Goal: Task Accomplishment & Management: Complete application form

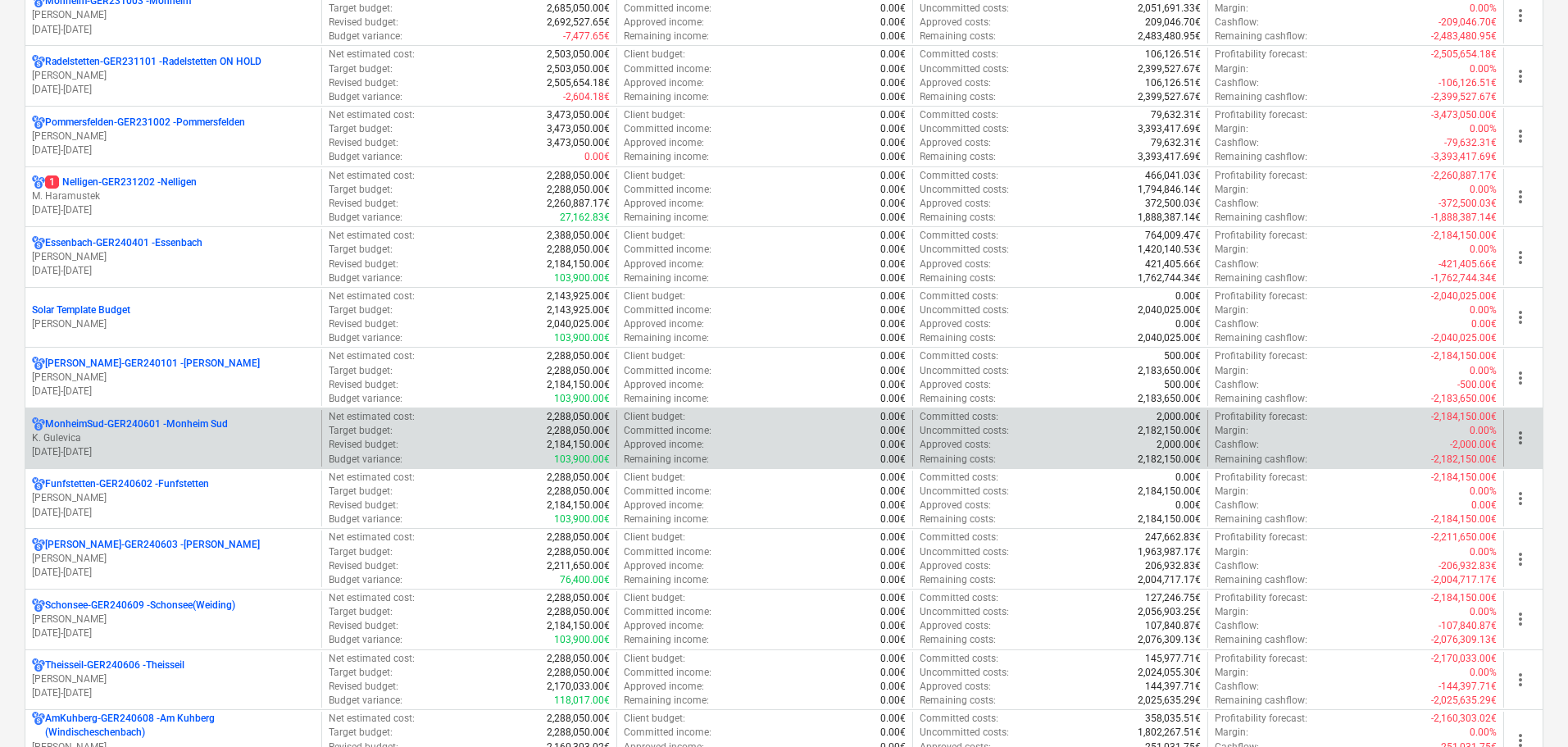
scroll to position [492, 0]
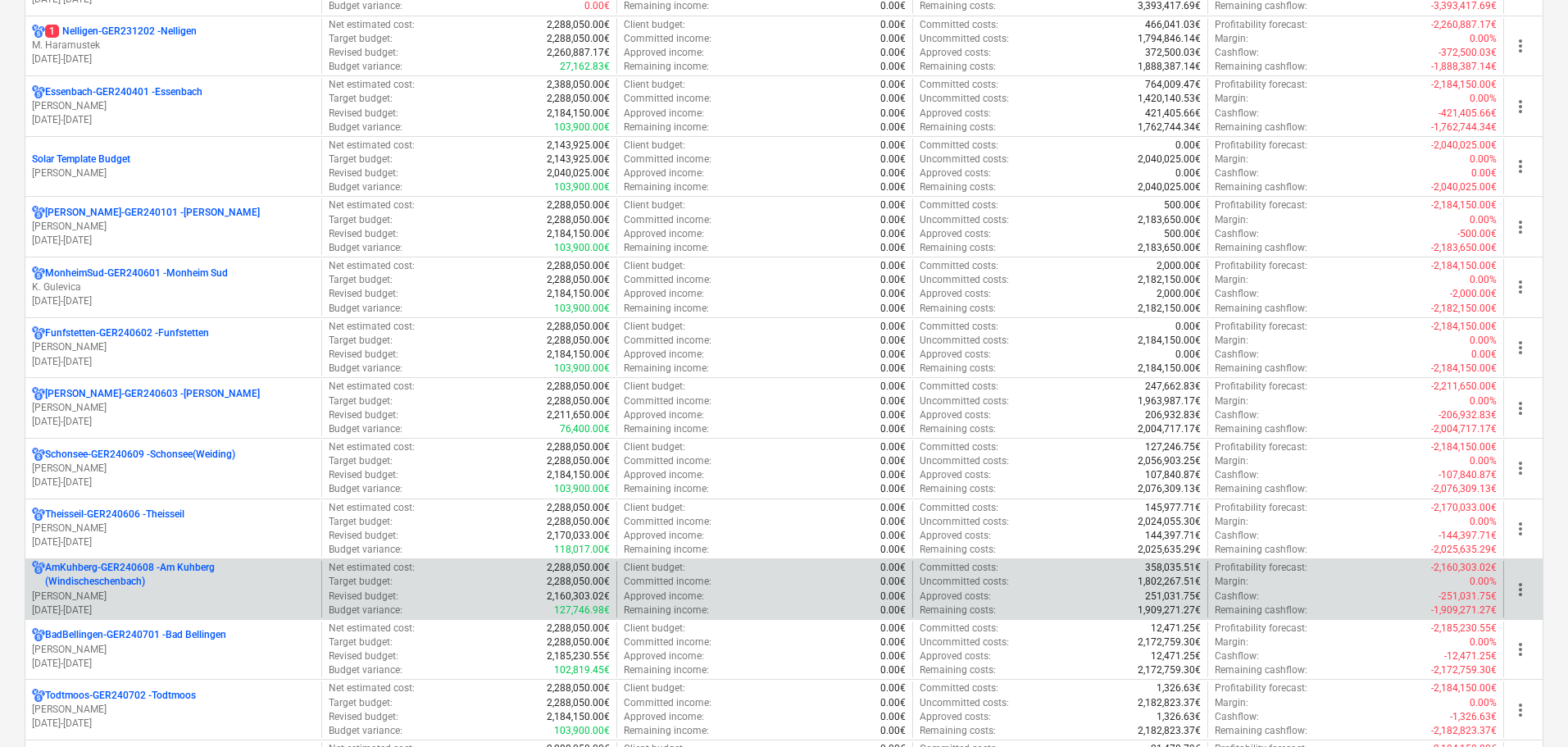
click at [170, 577] on p "AmKuhberg-GER240608 - Am Kuhberg ([GEOGRAPHIC_DATA])" at bounding box center [180, 575] width 270 height 28
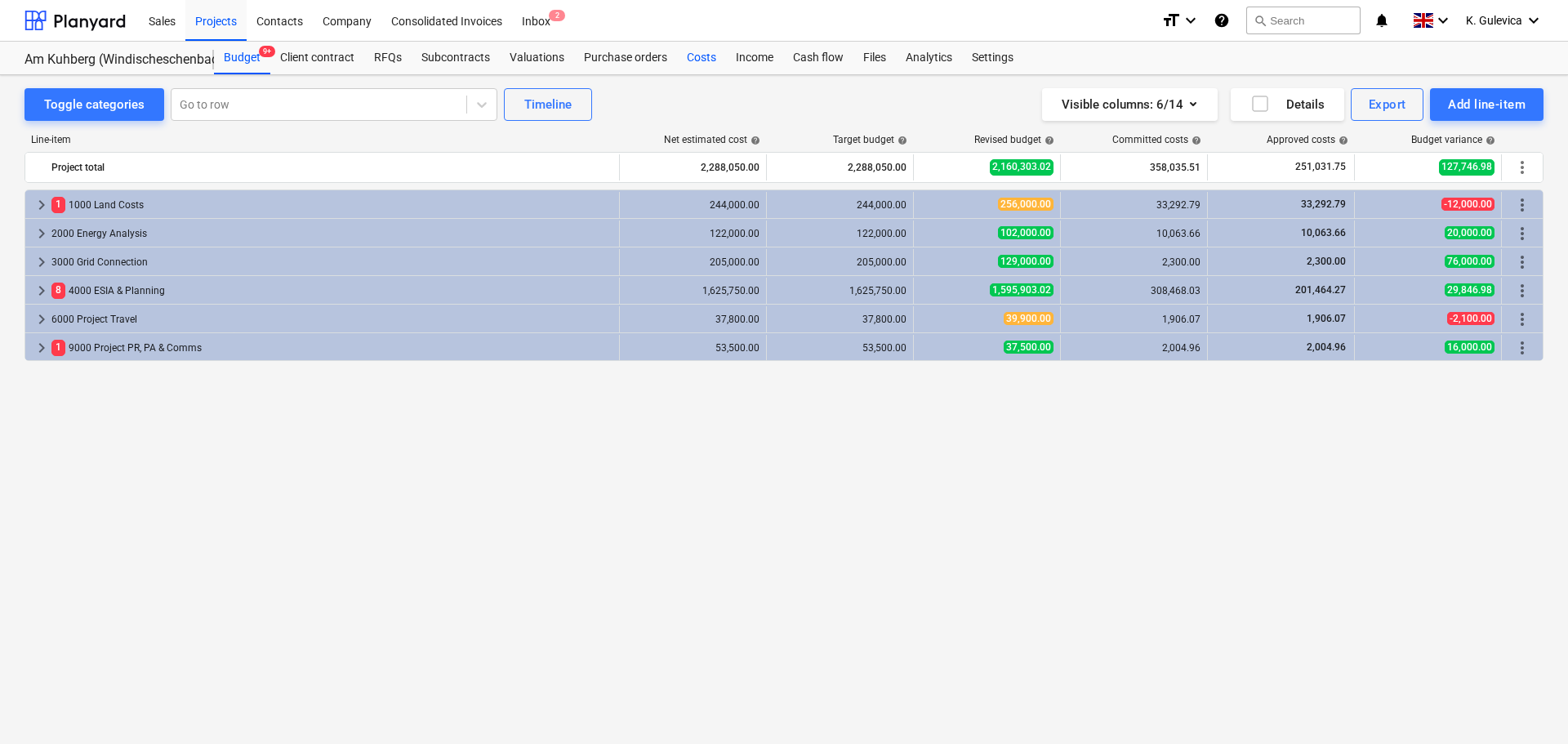
drag, startPoint x: 706, startPoint y: 58, endPoint x: 715, endPoint y: 63, distance: 10.3
click at [706, 58] on div "Costs" at bounding box center [701, 57] width 49 height 32
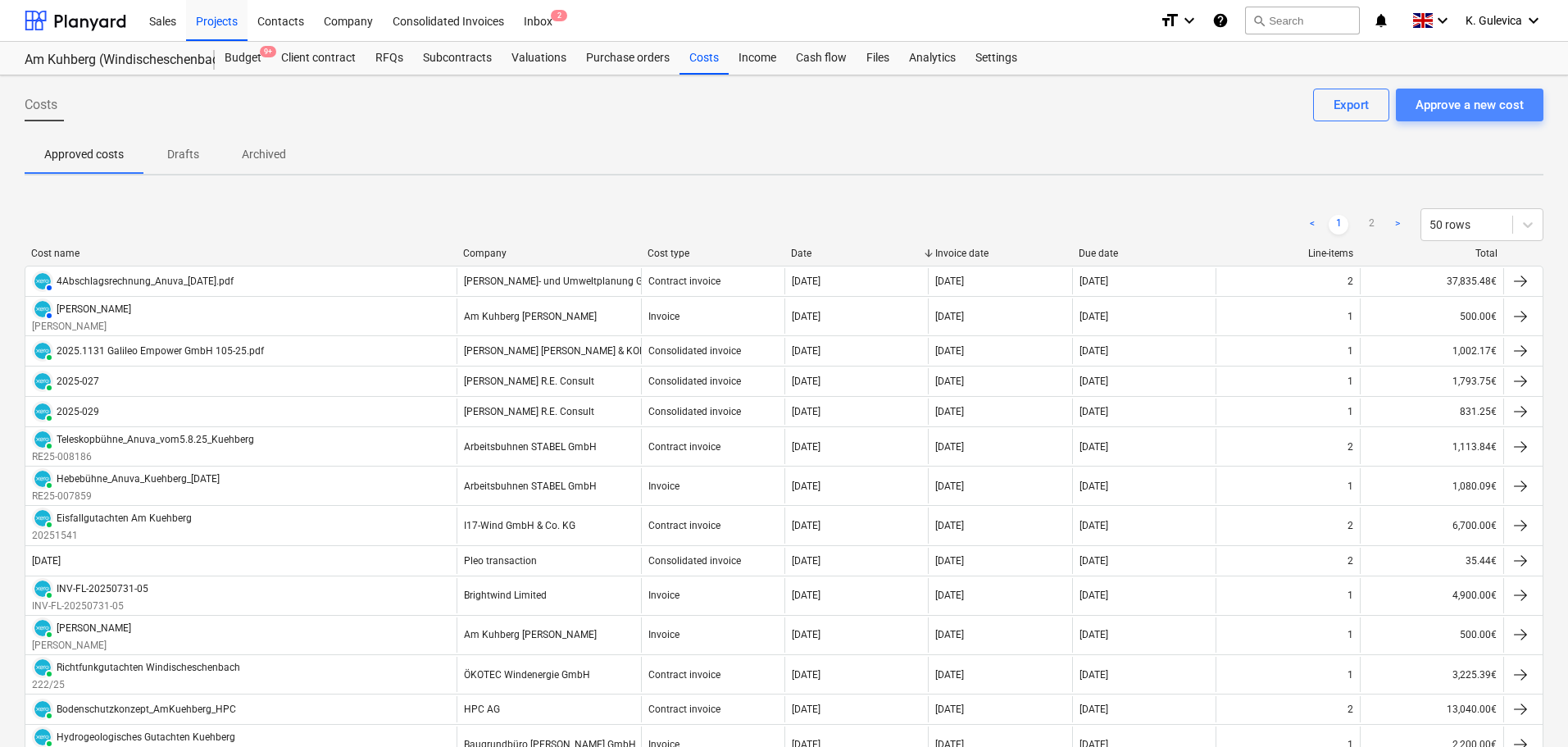
click at [1489, 110] on div "Approve a new cost" at bounding box center [1469, 105] width 108 height 22
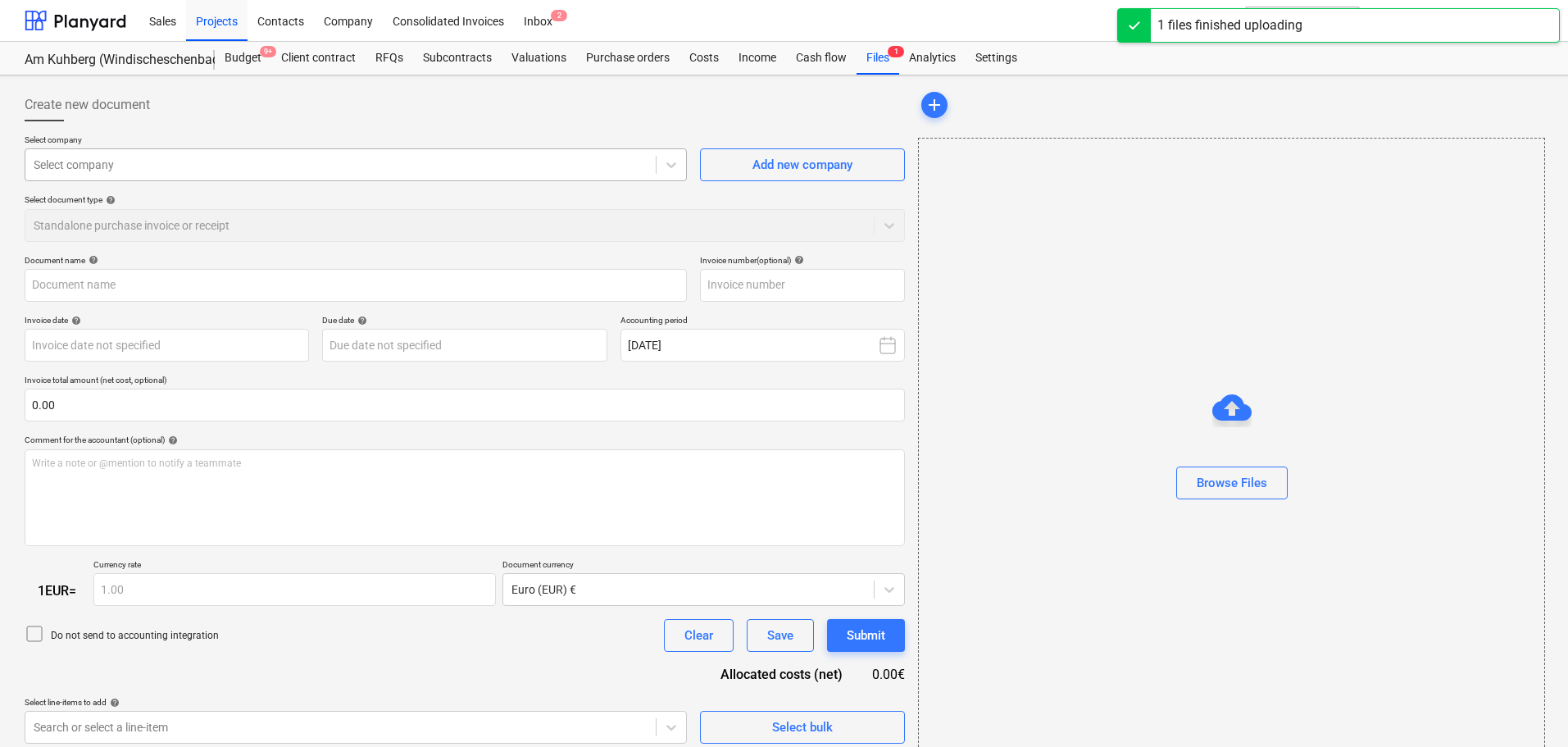
type input "[PERSON_NAME] Vertragsabschlußprämie am Kühberg.pdf"
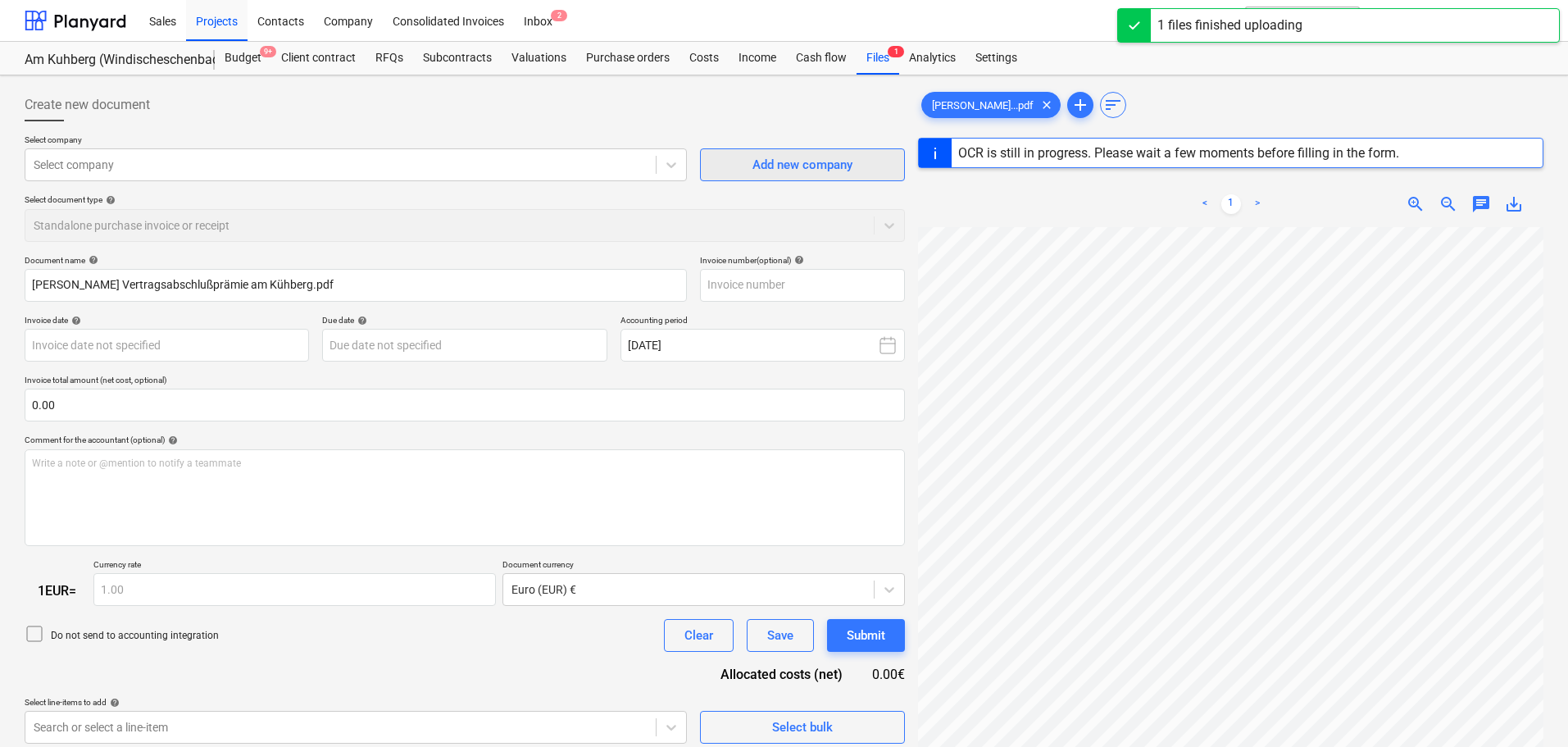
click at [796, 168] on div "Add new company" at bounding box center [802, 165] width 100 height 22
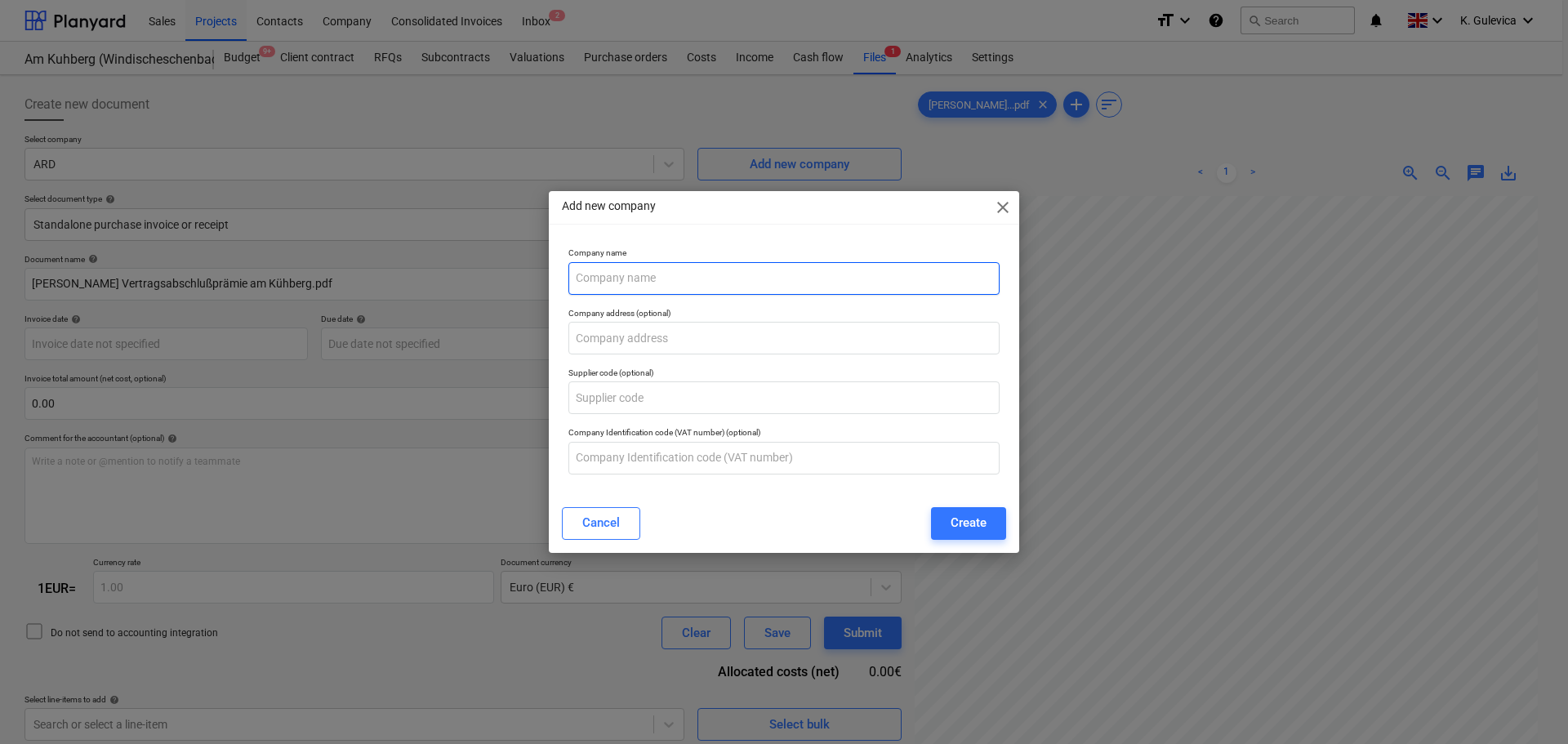
click at [628, 284] on input "text" at bounding box center [784, 278] width 431 height 32
paste input "Am Kühberg"
click at [609, 278] on input "Am Kühberg" at bounding box center [784, 278] width 431 height 32
click at [654, 277] on input "Am Kuhberg" at bounding box center [784, 278] width 431 height 32
click at [718, 290] on input "Am Kuhberg WF -" at bounding box center [784, 278] width 431 height 32
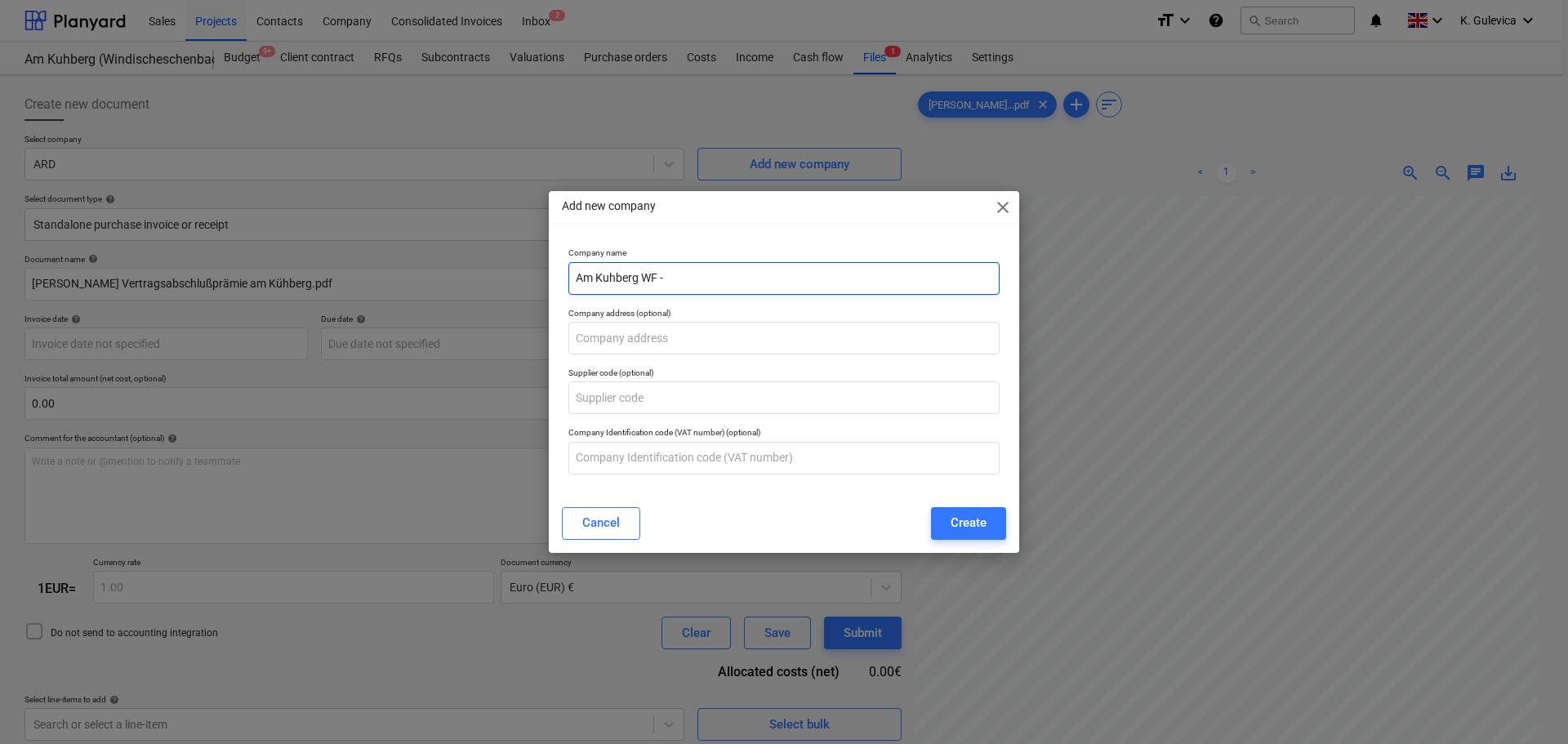
paste input "[PERSON_NAME]"
type input "Am Kuhberg [PERSON_NAME]"
click at [975, 517] on div "Create" at bounding box center [968, 522] width 36 height 22
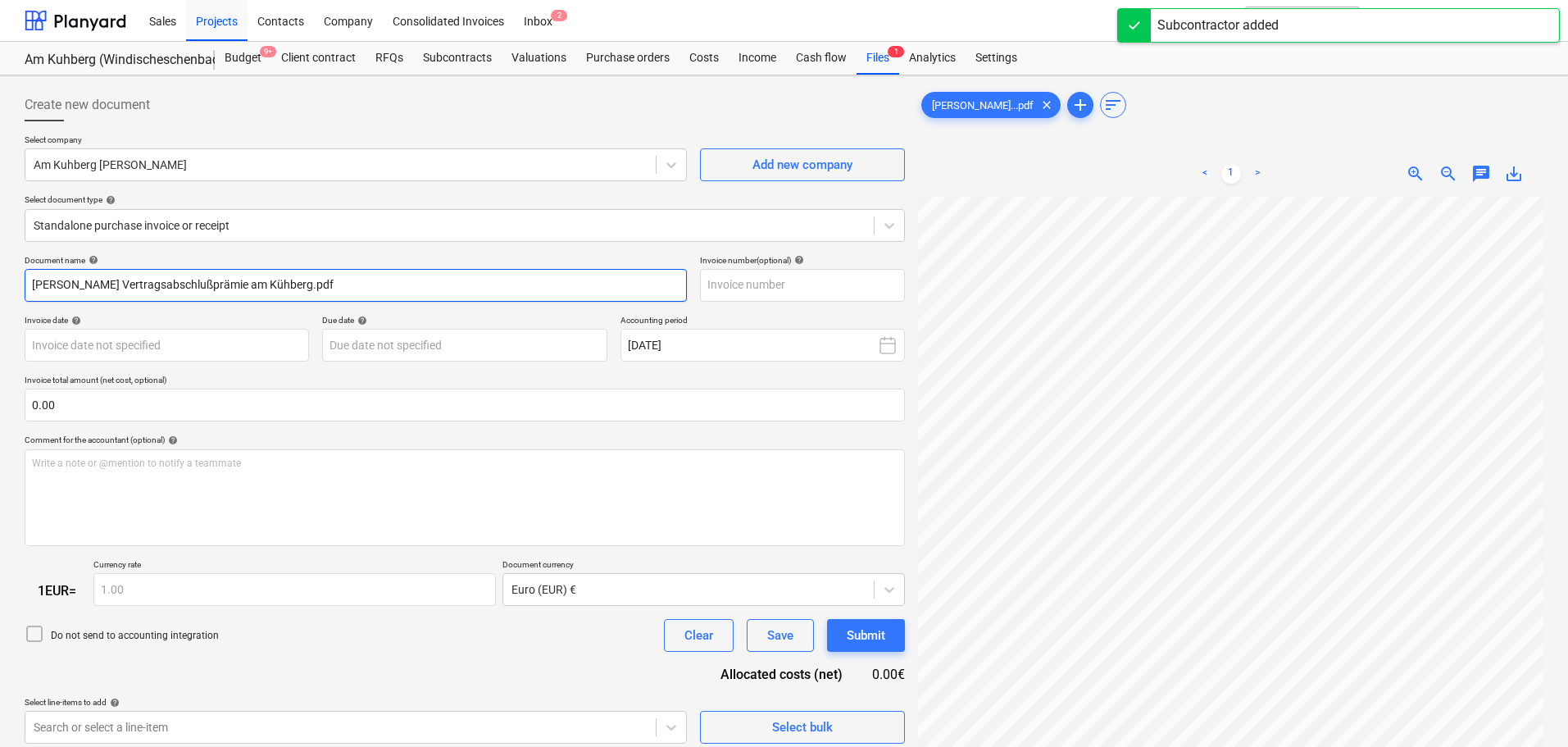
drag, startPoint x: 355, startPoint y: 284, endPoint x: -206, endPoint y: 285, distance: 561.0
click at [0, 285] on html "Sales Projects Contacts Company Consolidated Invoices Inbox 2 format_size keybo…" at bounding box center [784, 374] width 1568 height 747
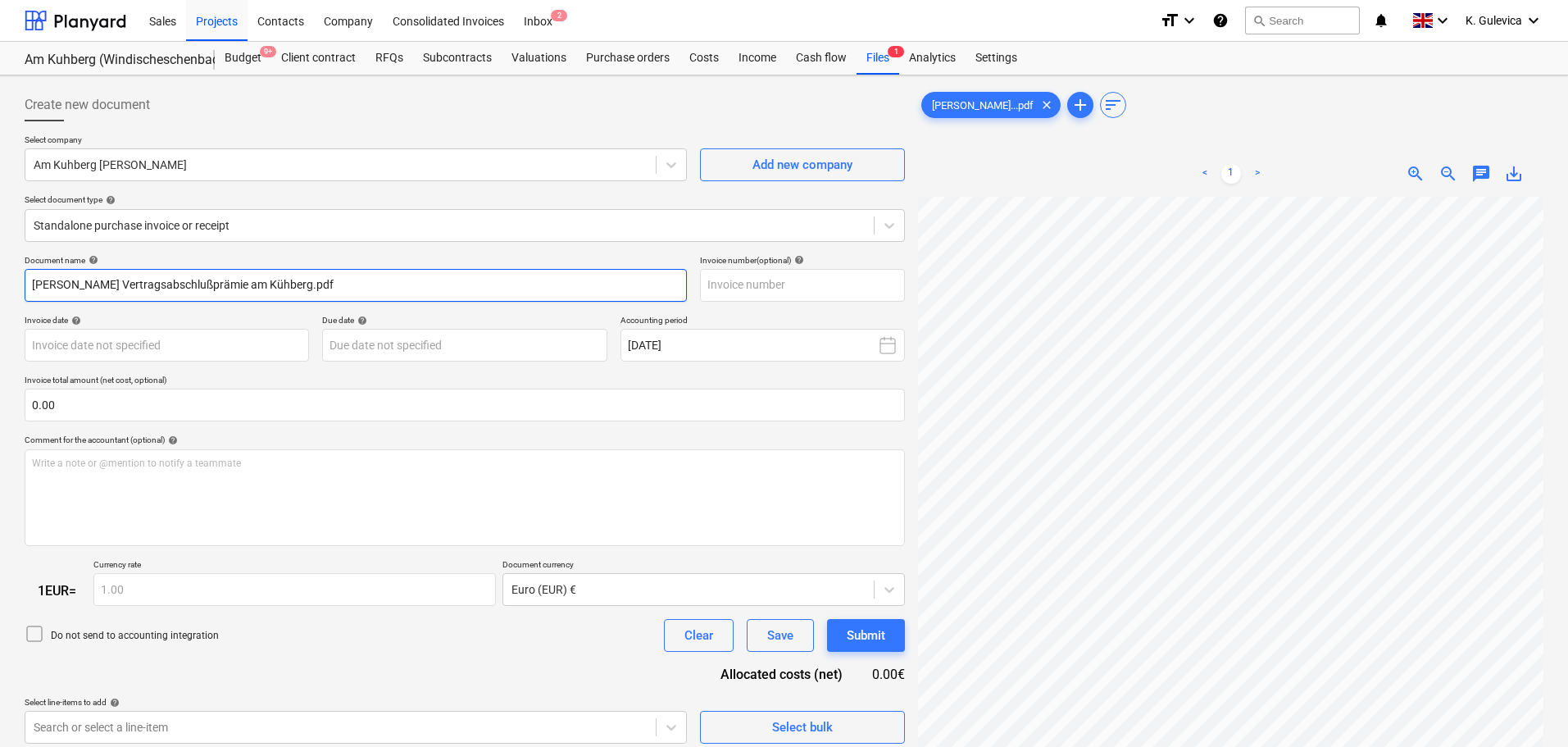
paste input "[PERSON_NAME]"
type input "[PERSON_NAME]"
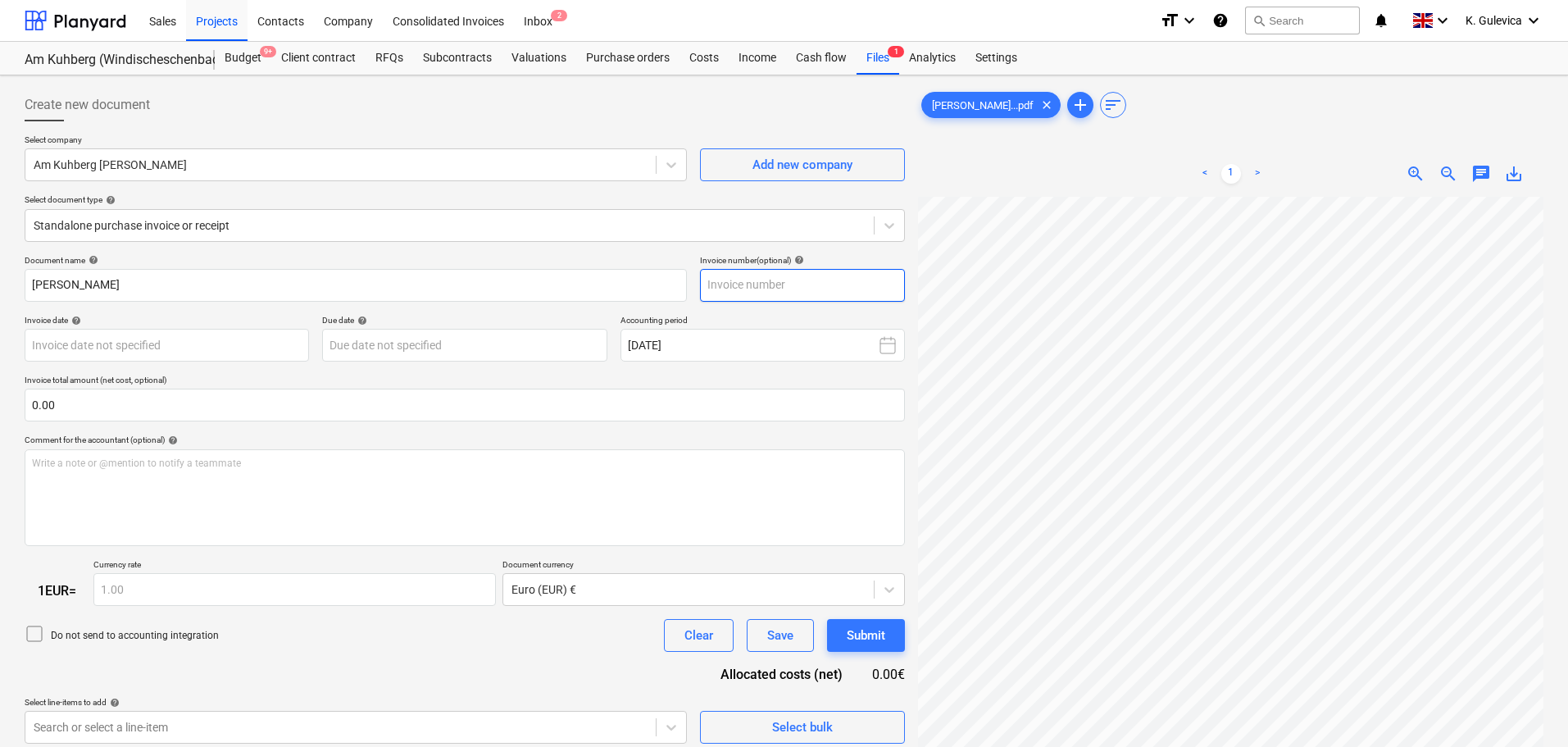
click at [744, 281] on input "text" at bounding box center [802, 285] width 205 height 33
paste input "[PERSON_NAME]"
type input "[PERSON_NAME]"
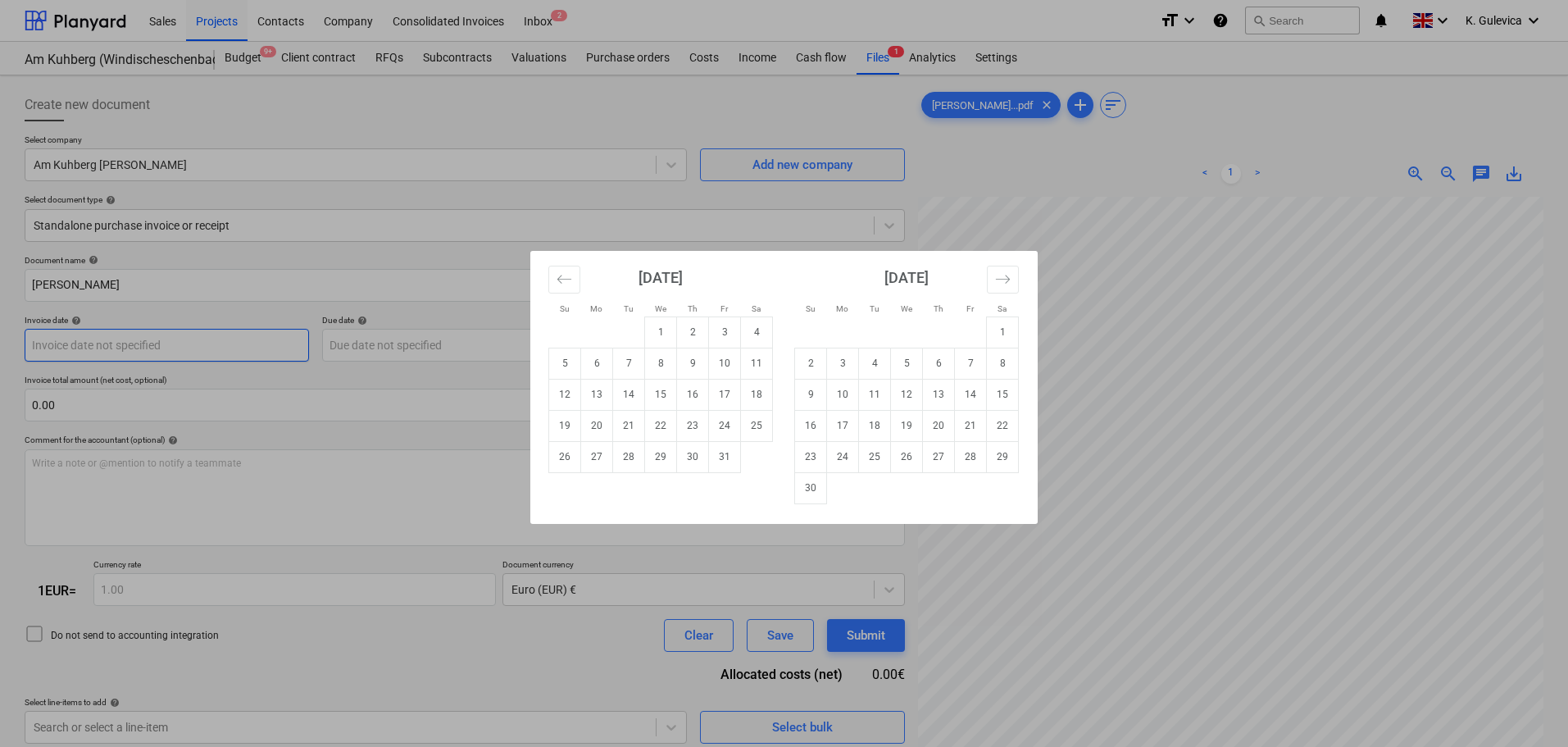
drag, startPoint x: 100, startPoint y: 350, endPoint x: 170, endPoint y: 352, distance: 70.0
click at [99, 351] on body "Sales Projects Contacts Company Consolidated Invoices Inbox 2 format_size keybo…" at bounding box center [784, 374] width 1568 height 747
click at [568, 274] on icon "Move backward to switch to the previous month." at bounding box center [565, 279] width 16 height 16
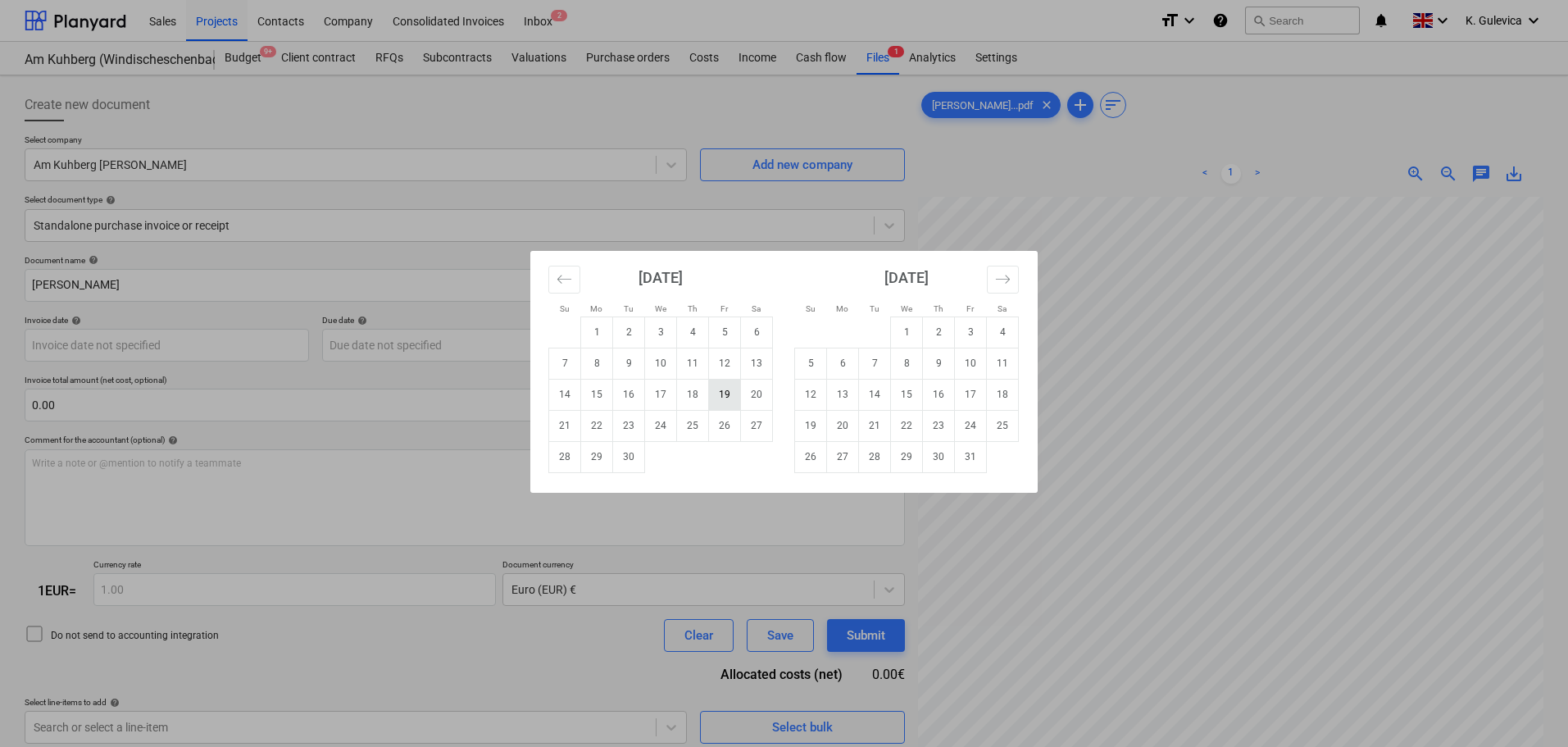
click at [719, 393] on td "19" at bounding box center [724, 394] width 32 height 32
type input "[DATE]"
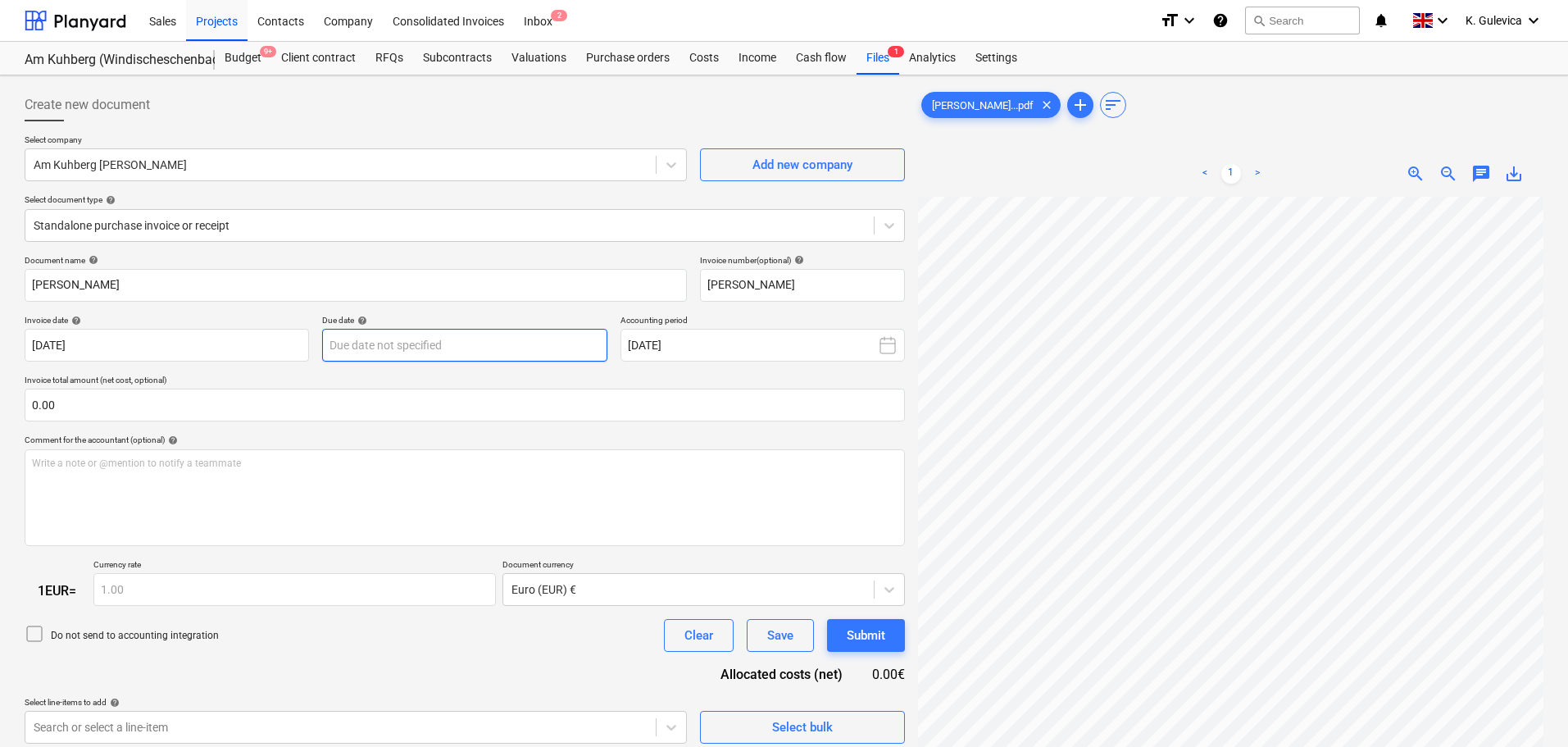
click at [503, 346] on body "Sales Projects Contacts Company Consolidated Invoices Inbox 2 format_size keybo…" at bounding box center [784, 374] width 1568 height 747
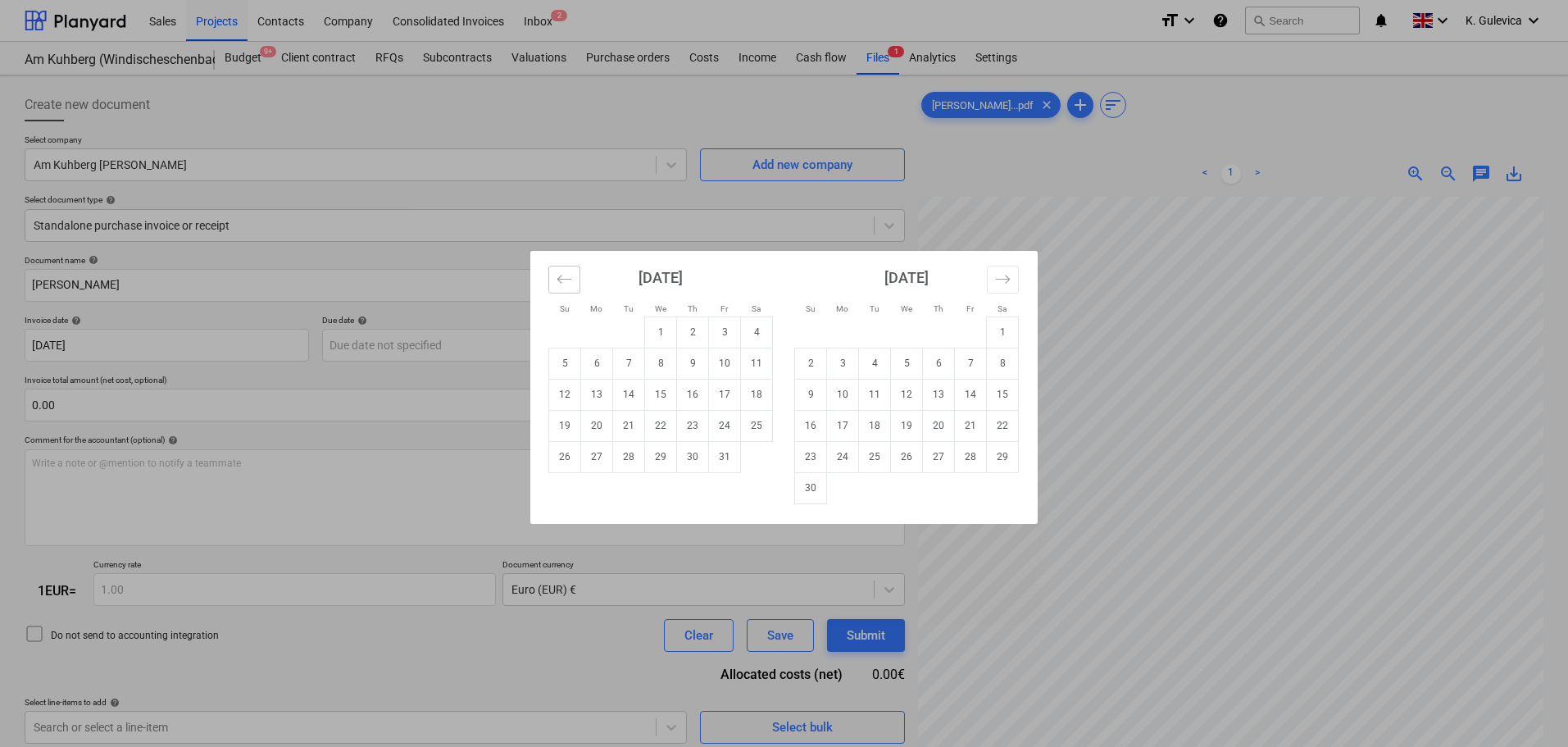
click at [558, 277] on icon "Move backward to switch to the previous month." at bounding box center [565, 279] width 16 height 16
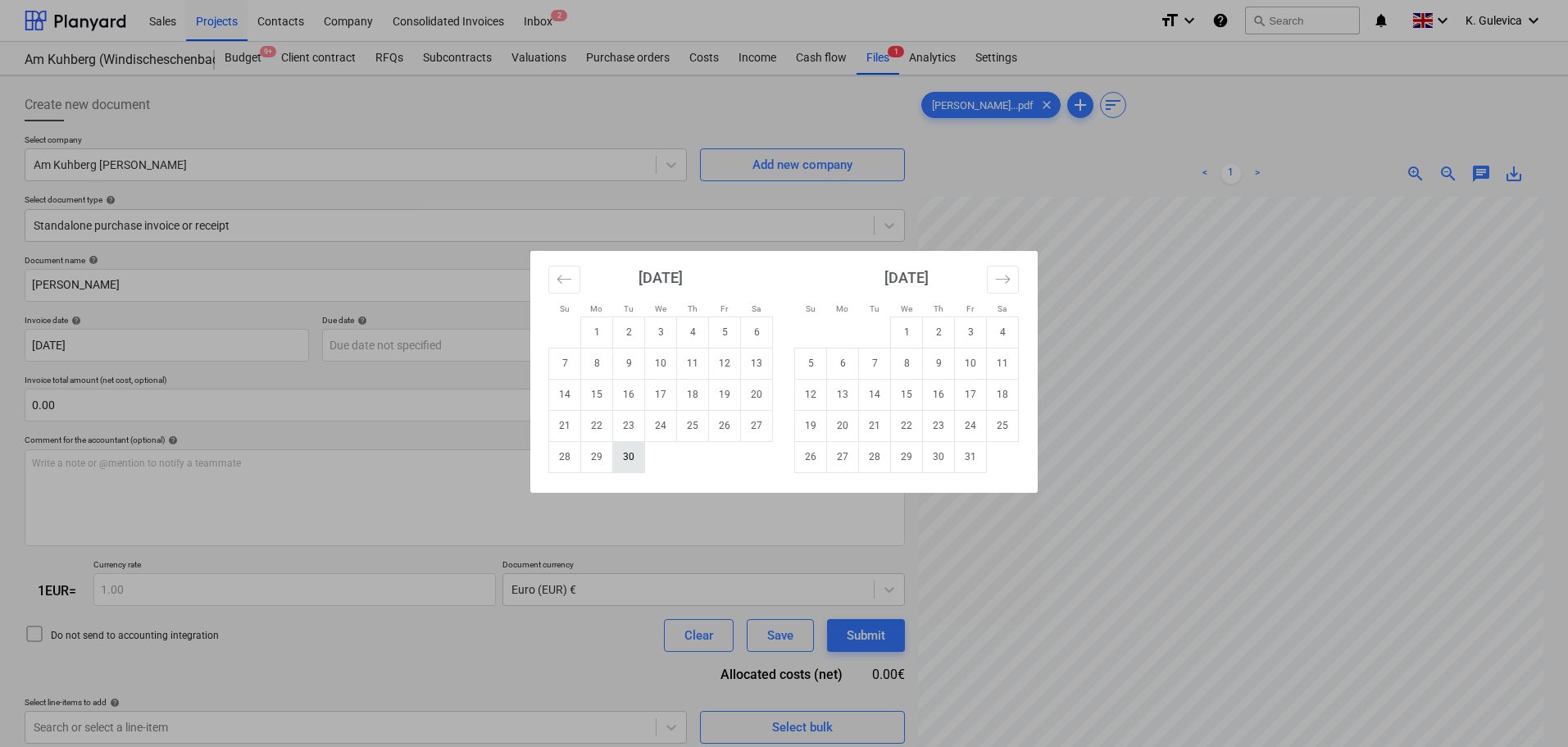
click at [641, 464] on td "30" at bounding box center [629, 456] width 32 height 32
type input "[DATE]"
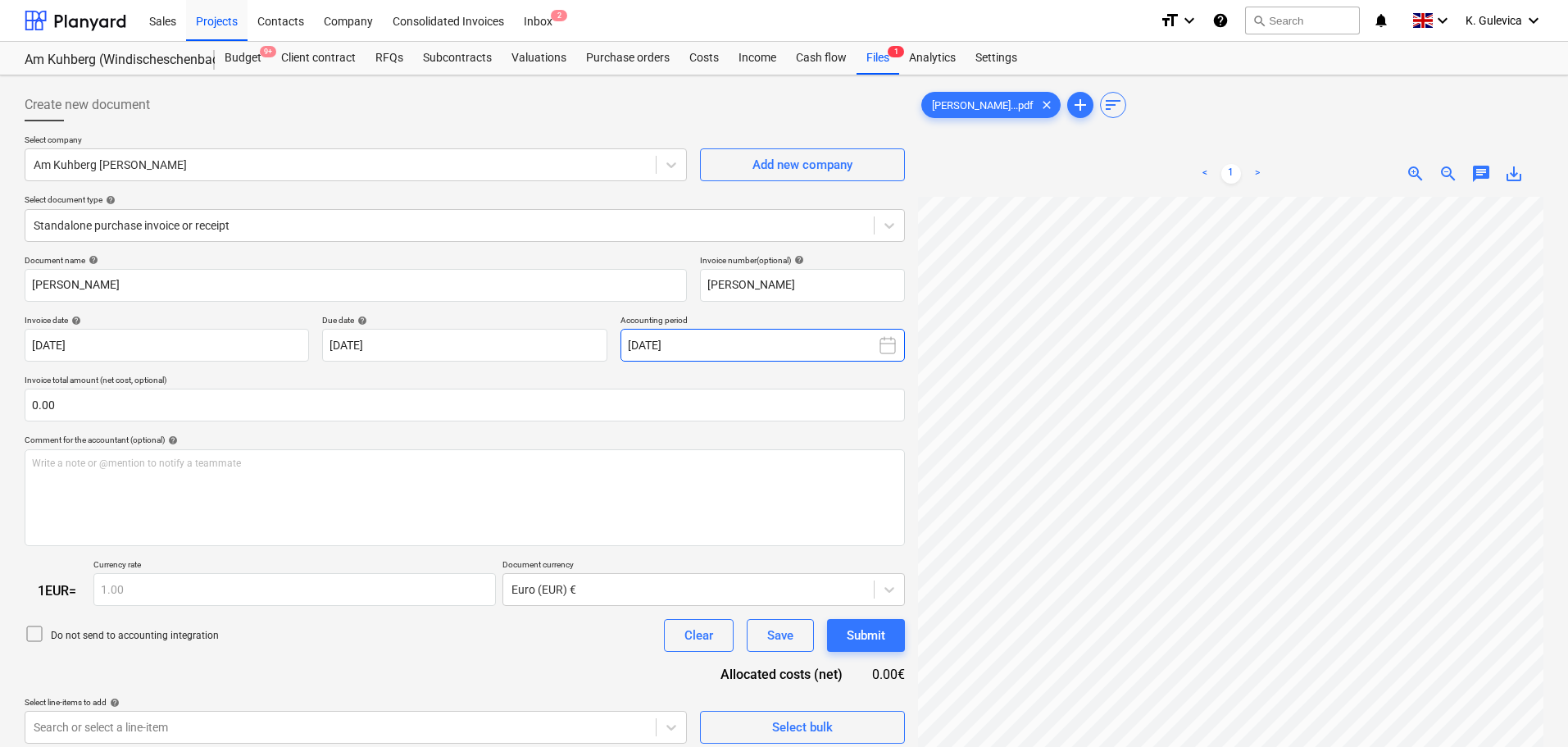
click at [801, 343] on button "[DATE]" at bounding box center [763, 345] width 285 height 33
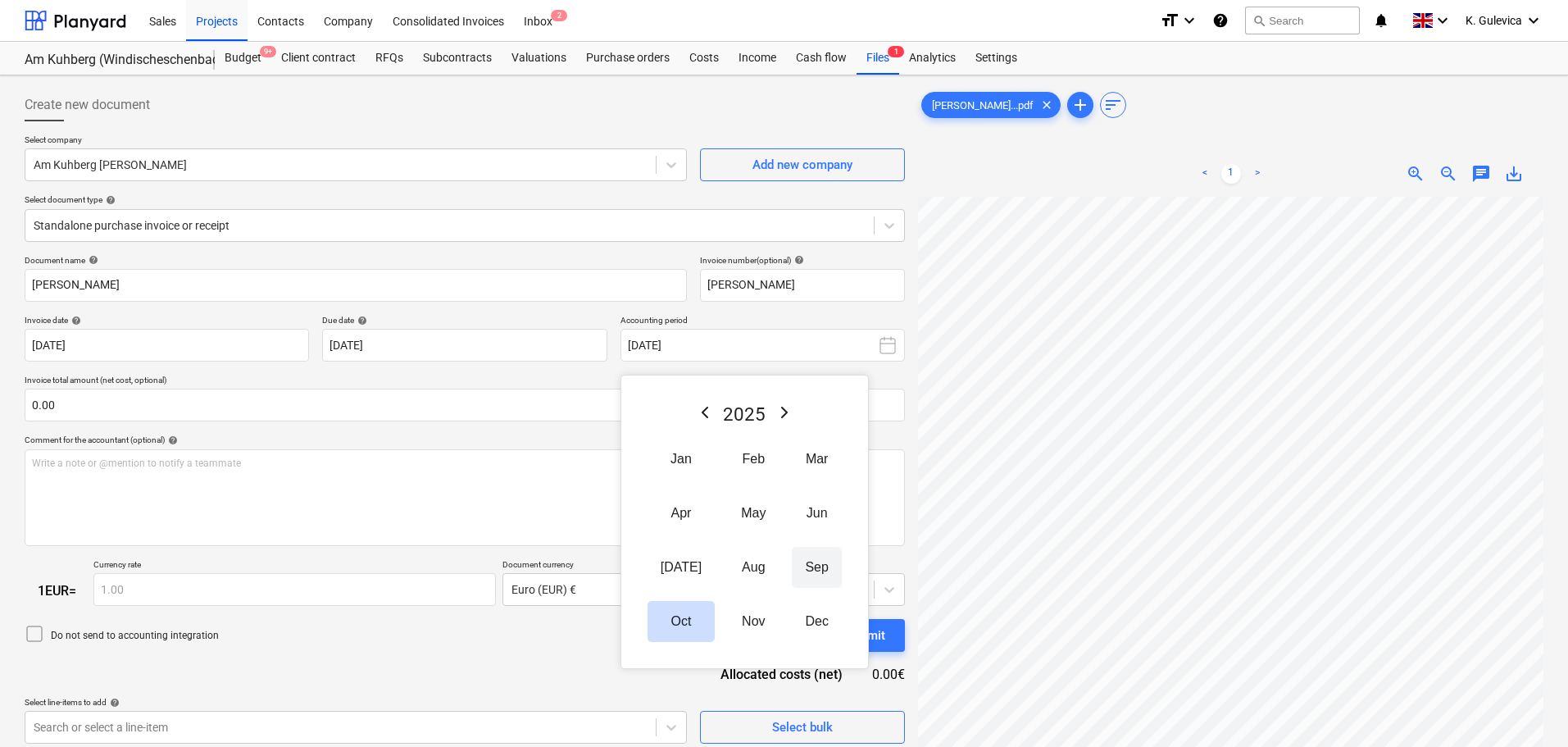
click at [796, 568] on button "Sep" at bounding box center [816, 568] width 49 height 41
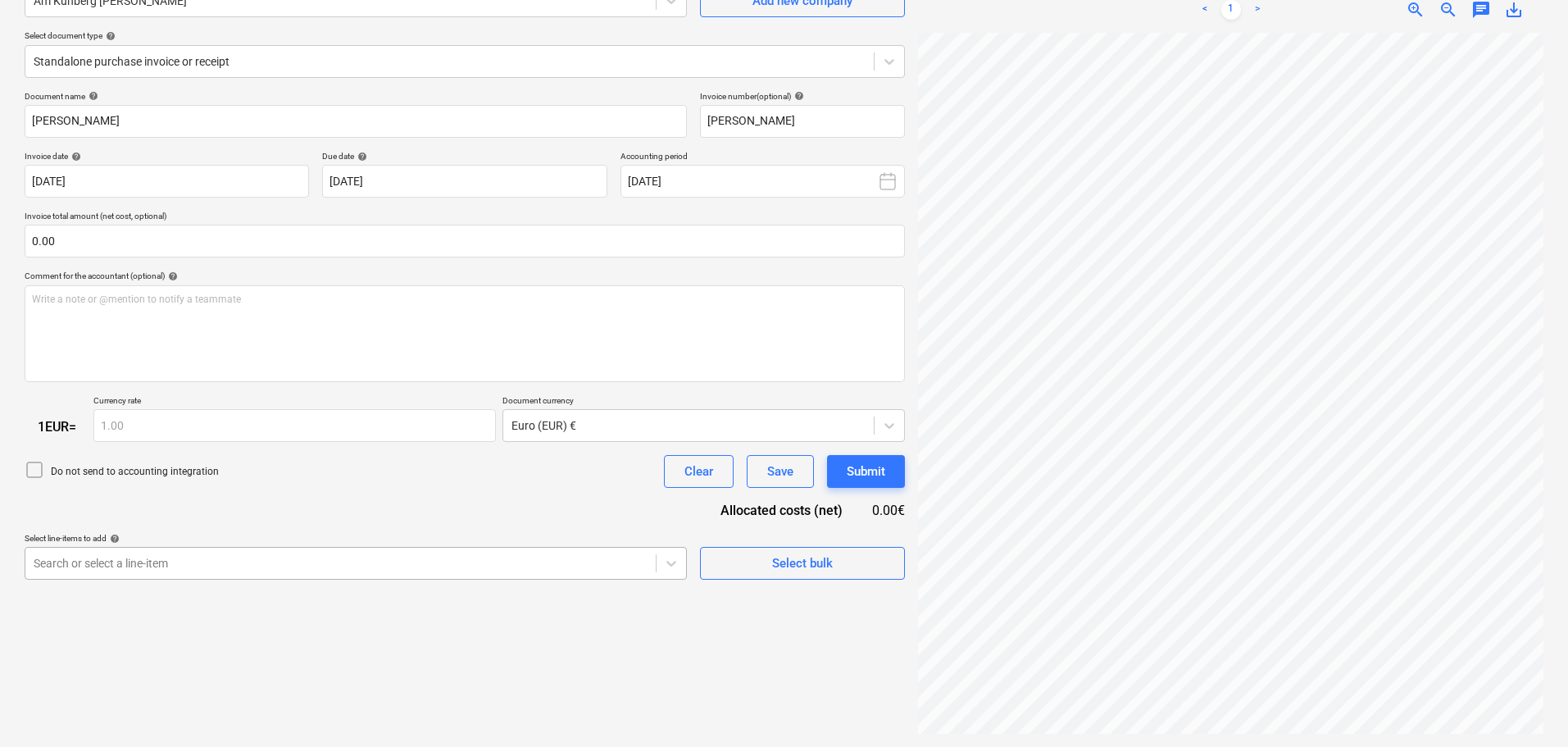
click at [383, 568] on body "Sales Projects Contacts Company Consolidated Invoices Inbox 2 format_size keybo…" at bounding box center [784, 210] width 1568 height 747
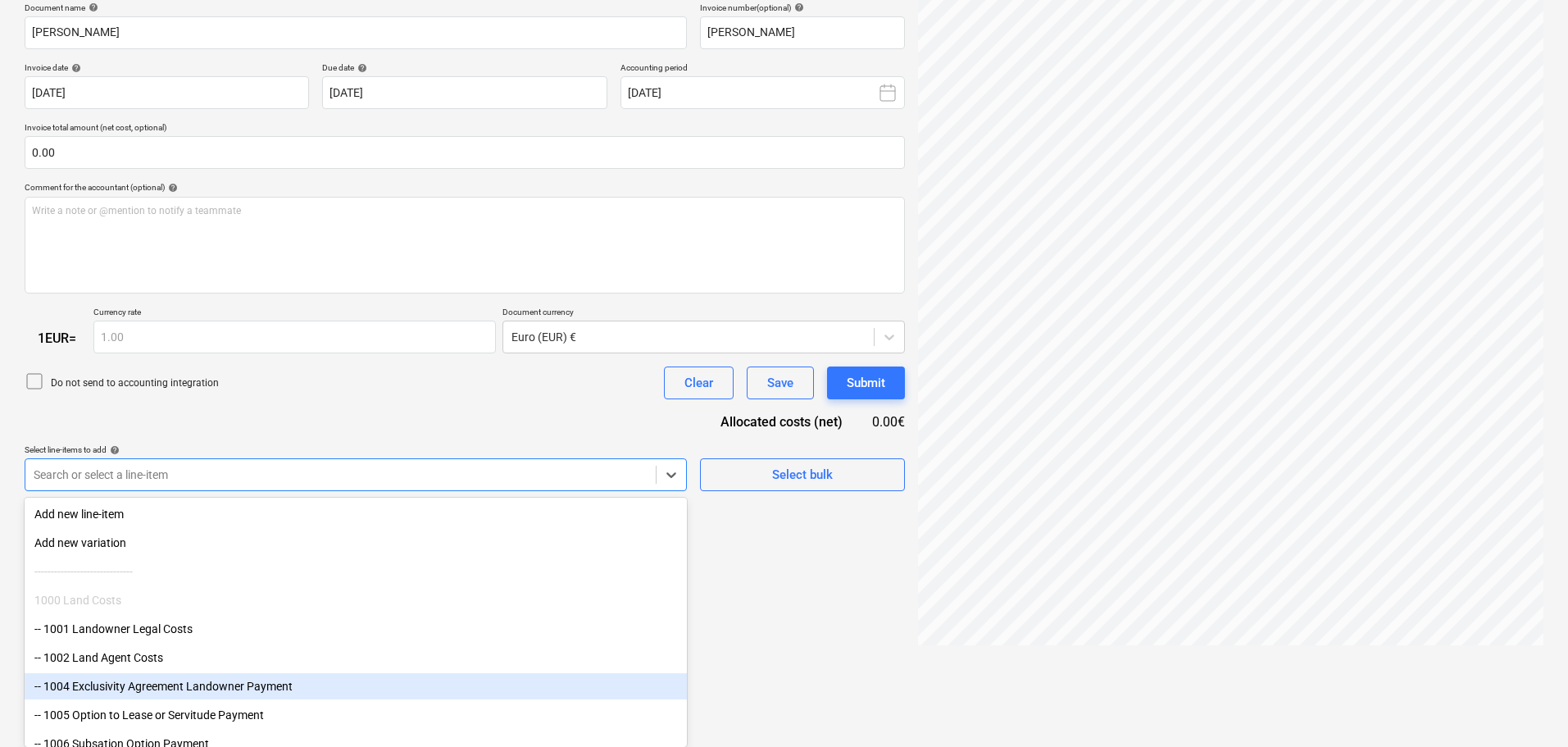
click at [178, 682] on div "-- 1004 Exclusivity Agreement Landowner Payment" at bounding box center [356, 686] width 662 height 27
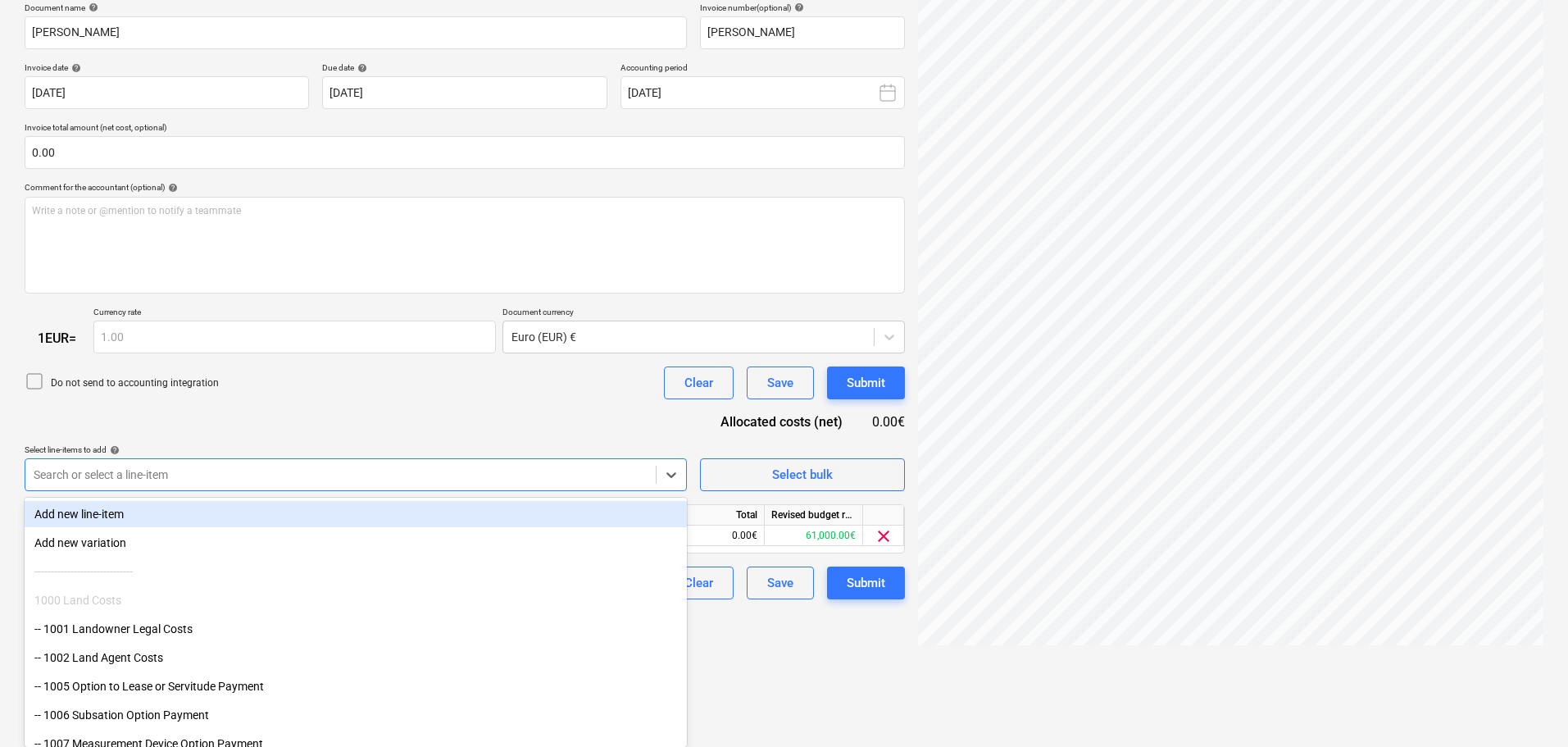
click at [292, 409] on div "Document name help [PERSON_NAME] Invoice number (optional) help [DEMOGRAPHIC_DA…" at bounding box center [464, 301] width 880 height 597
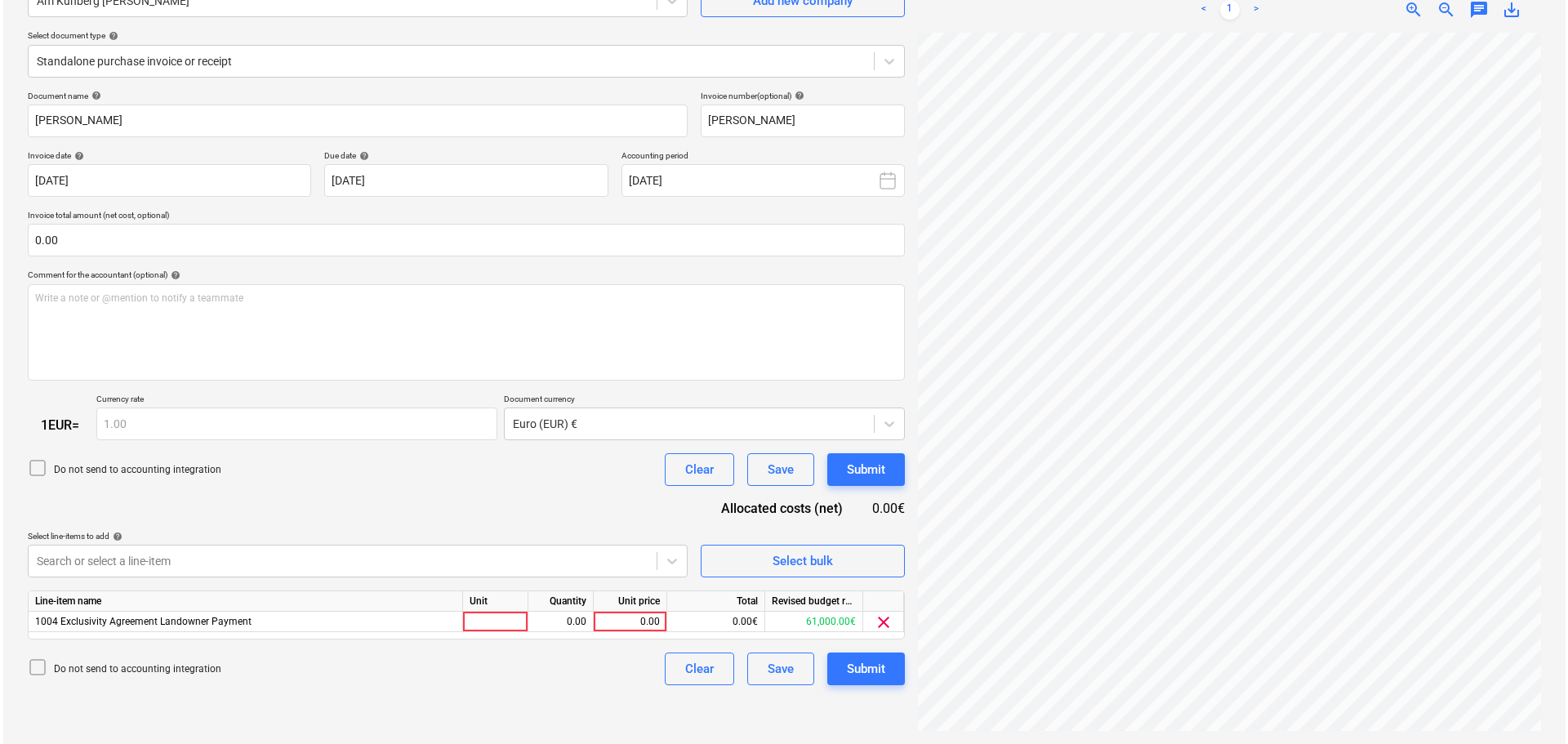
scroll to position [163, 0]
click at [612, 621] on div "0.00" at bounding box center [626, 621] width 60 height 21
type input "500"
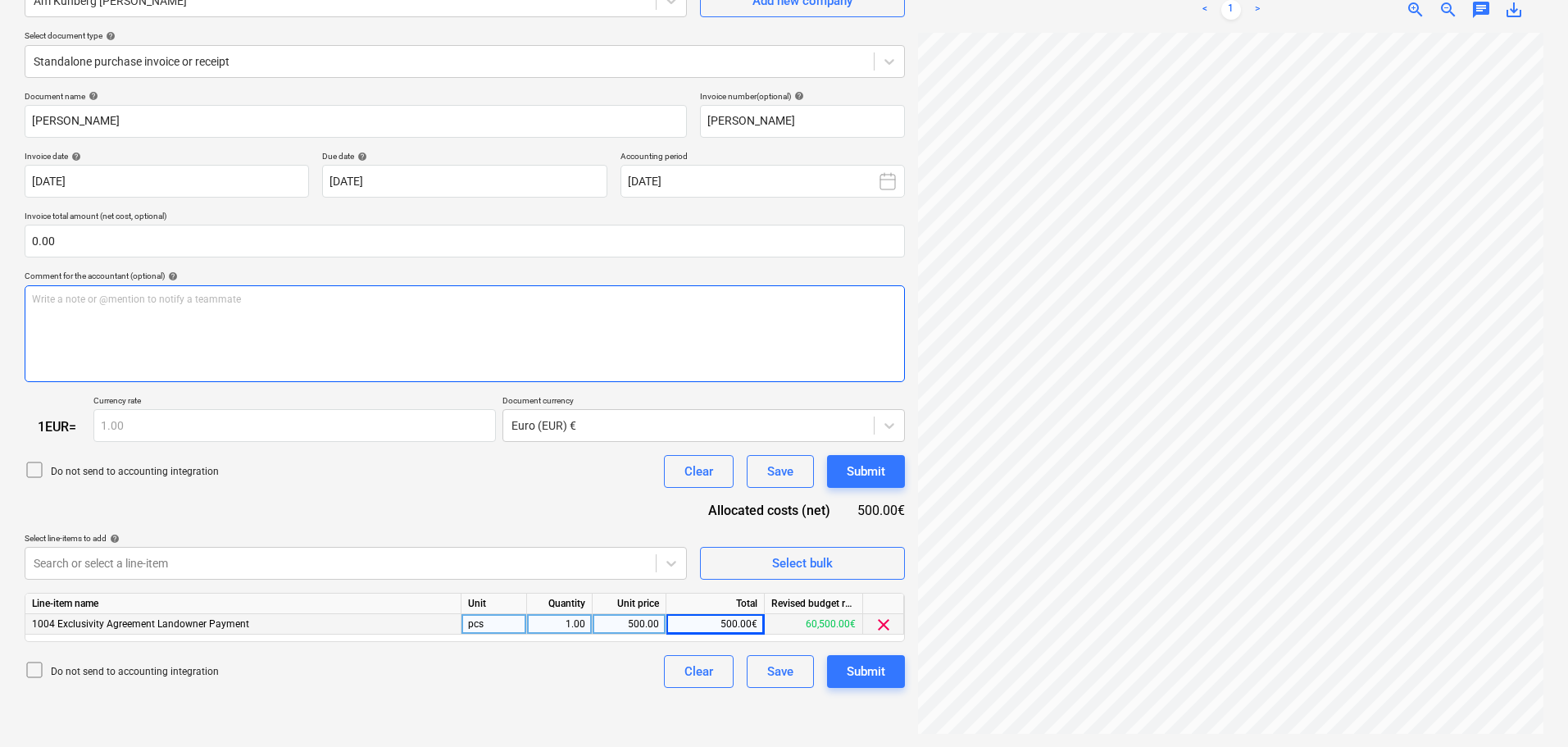
click at [223, 312] on div "Write a note or @mention to notify a teammate [PERSON_NAME]" at bounding box center [464, 333] width 880 height 97
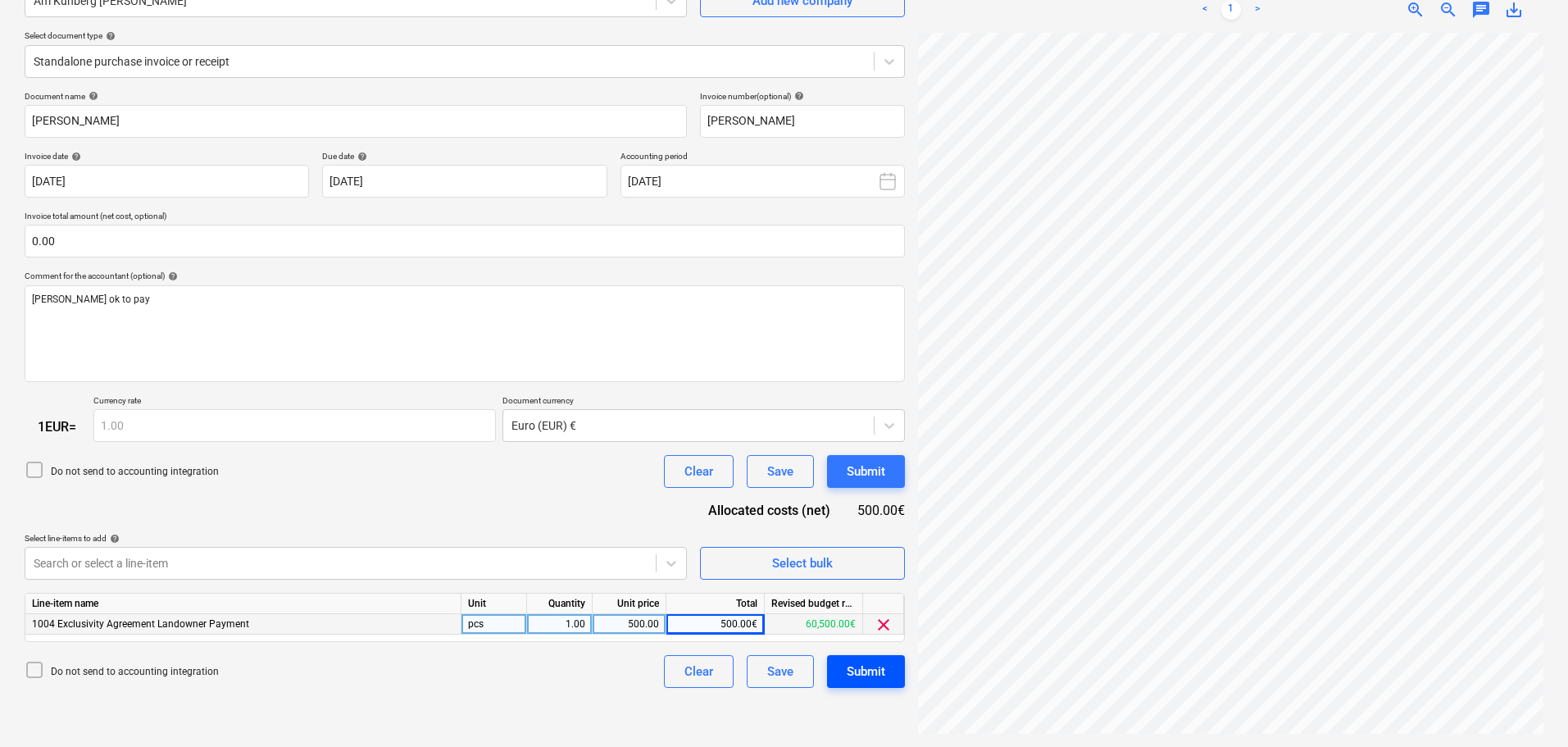
click at [869, 668] on div "Submit" at bounding box center [865, 671] width 38 height 22
